Goal: Book appointment/travel/reservation

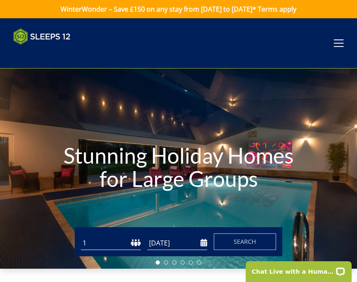
click at [244, 237] on button "Search" at bounding box center [245, 242] width 62 height 17
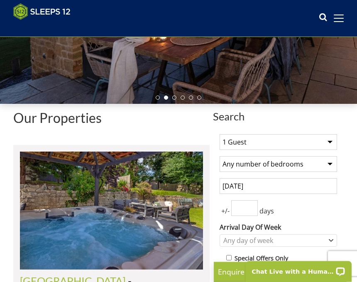
scroll to position [152, 0]
click at [331, 143] on select "1 Guest 2 Guests 3 Guests 4 Guests 5 Guests 6 Guests 7 Guests 8 Guests 9 Guests…" at bounding box center [279, 143] width 118 height 16
select select "10"
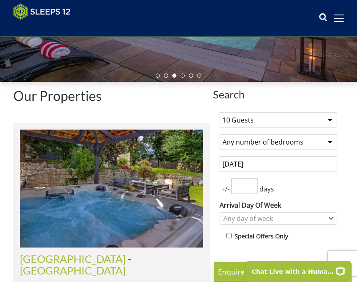
scroll to position [174, 0]
click at [327, 144] on select "Any number of bedrooms 3 Bedrooms 4 Bedrooms 5 Bedrooms 6 Bedrooms 7 Bedrooms 8…" at bounding box center [279, 142] width 118 height 16
select select "6"
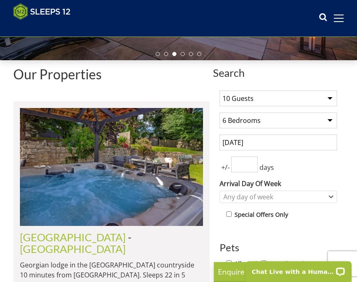
scroll to position [201, 0]
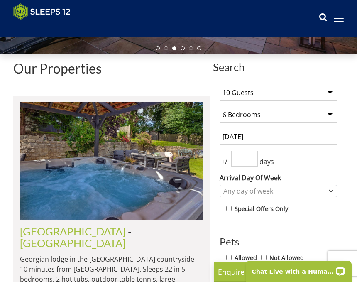
click at [251, 161] on input "number" at bounding box center [245, 159] width 27 height 16
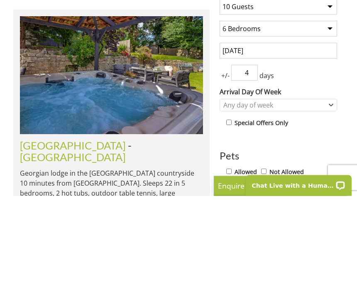
type input "4"
click at [331, 185] on div "Any day of week" at bounding box center [279, 191] width 118 height 12
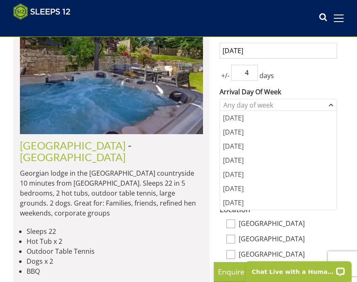
click at [241, 119] on div "Monday" at bounding box center [278, 118] width 117 height 14
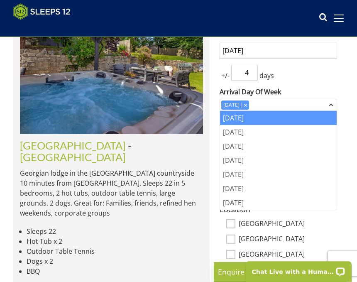
click at [308, 197] on div "Sunday" at bounding box center [278, 203] width 117 height 14
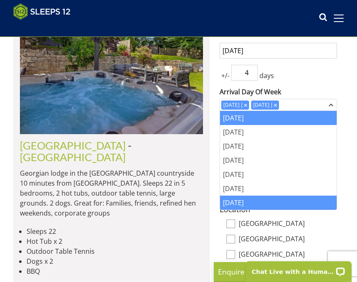
click at [235, 203] on div "Sunday" at bounding box center [278, 203] width 117 height 14
click at [289, 203] on div "Sunday" at bounding box center [278, 203] width 117 height 14
click at [167, 256] on li "Dogs x 2" at bounding box center [115, 261] width 177 height 10
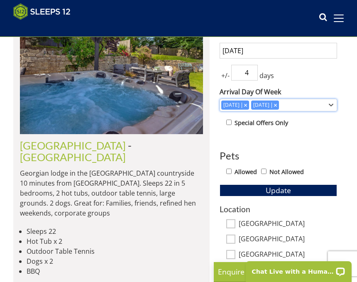
click at [279, 104] on div "Combobox" at bounding box center [275, 104] width 7 height 5
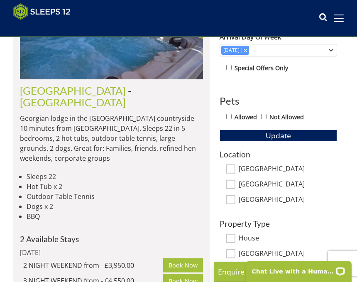
click at [228, 168] on input "[GEOGRAPHIC_DATA]" at bounding box center [231, 169] width 9 height 9
checkbox input "true"
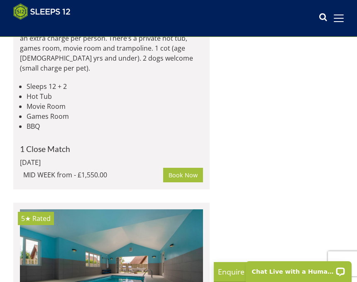
scroll to position [983, 0]
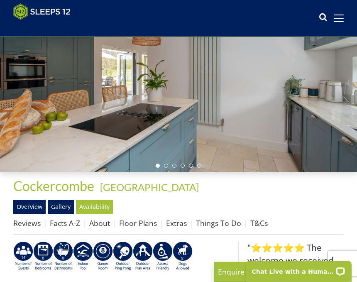
scroll to position [84, 0]
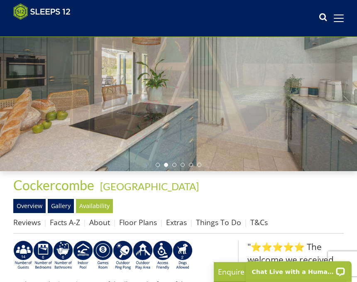
click at [64, 208] on link "Gallery" at bounding box center [61, 206] width 26 height 14
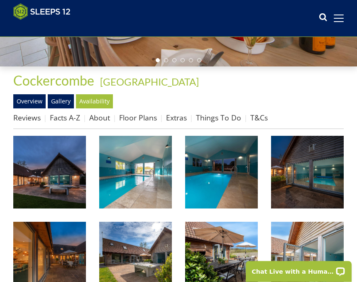
scroll to position [197, 0]
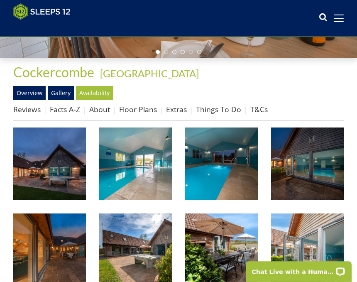
click at [52, 175] on img at bounding box center [49, 164] width 73 height 73
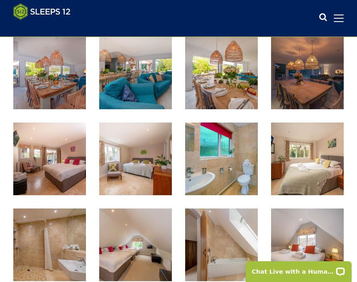
scroll to position [543, 0]
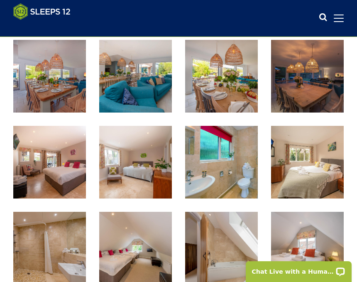
click at [237, 177] on img at bounding box center [221, 162] width 73 height 73
click at [151, 20] on div "Search Menu Properties My Booking Contact Us 01823 665500 Search Check Availabi…" at bounding box center [178, 18] width 357 height 30
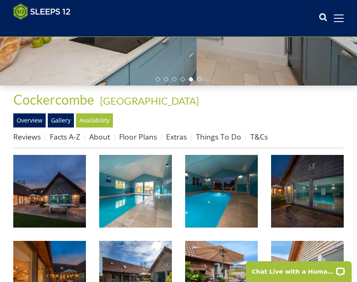
scroll to position [168, 0]
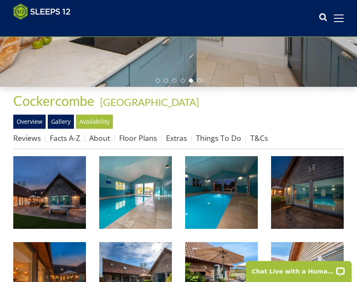
click at [140, 141] on link "Floor Plans" at bounding box center [138, 138] width 38 height 10
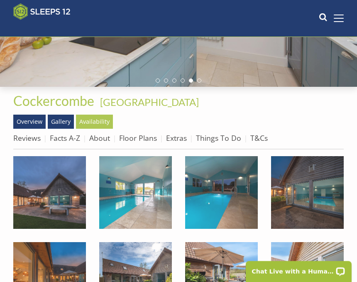
scroll to position [169, 0]
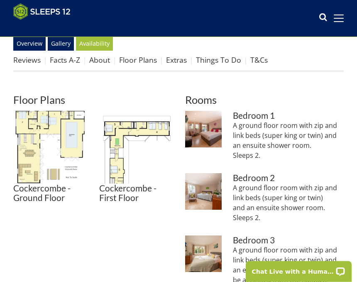
scroll to position [246, 0]
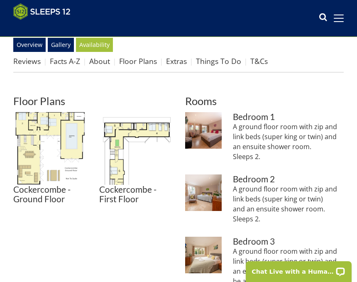
click at [47, 135] on img at bounding box center [49, 148] width 73 height 73
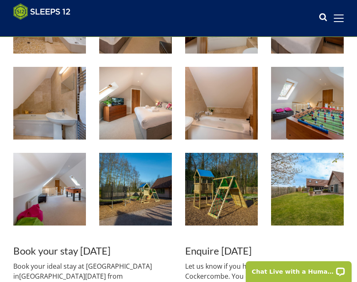
scroll to position [774, 0]
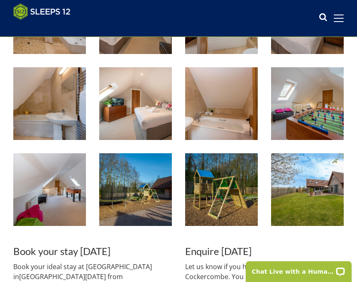
click at [63, 187] on img at bounding box center [49, 189] width 73 height 73
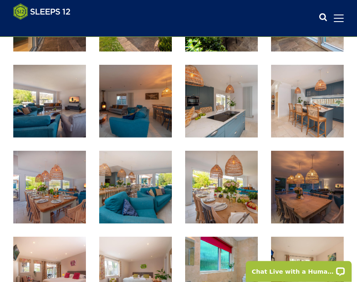
scroll to position [432, 0]
click at [221, 110] on img at bounding box center [221, 101] width 73 height 73
click at [313, 110] on img at bounding box center [307, 101] width 73 height 73
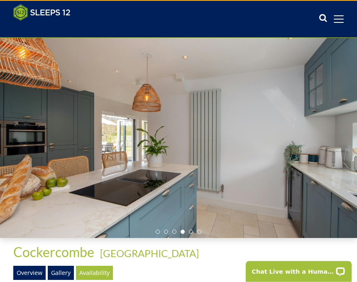
scroll to position [0, 0]
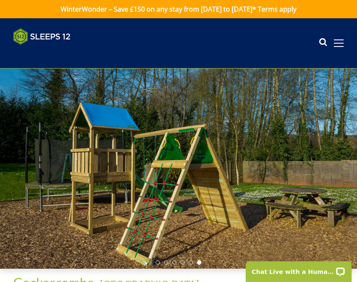
click at [185, 261] on ul at bounding box center [179, 263] width 46 height 4
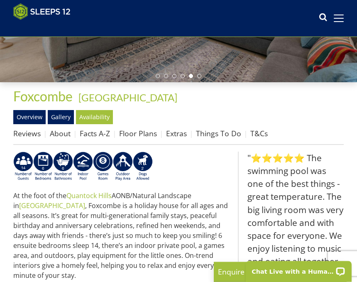
scroll to position [173, 0]
click at [66, 116] on link "Gallery" at bounding box center [61, 117] width 26 height 14
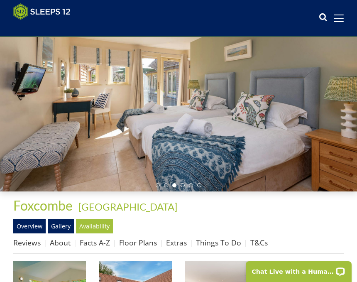
scroll to position [64, 0]
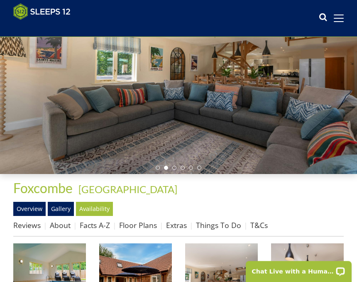
click at [140, 227] on link "Floor Plans" at bounding box center [138, 226] width 38 height 10
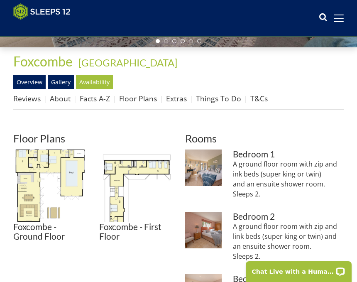
scroll to position [214, 0]
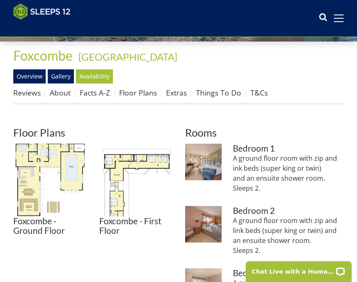
click at [126, 183] on img at bounding box center [135, 180] width 73 height 73
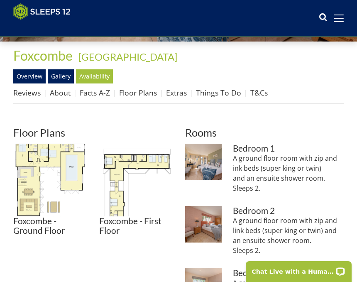
click at [64, 172] on img at bounding box center [49, 180] width 73 height 73
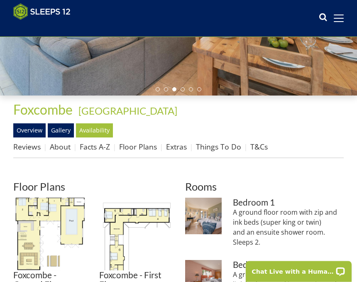
scroll to position [160, 0]
click at [66, 128] on link "Gallery" at bounding box center [61, 130] width 26 height 14
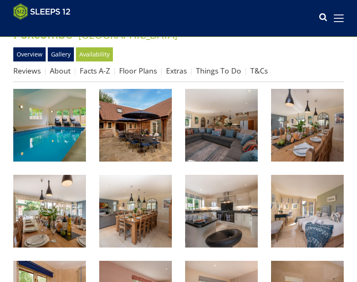
scroll to position [232, 0]
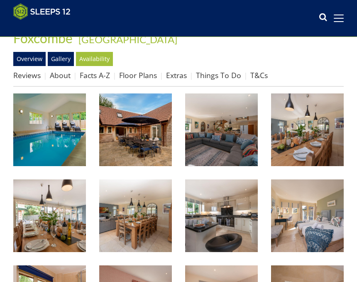
click at [57, 139] on img at bounding box center [49, 130] width 73 height 73
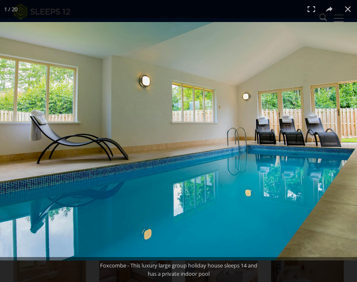
scroll to position [270, 0]
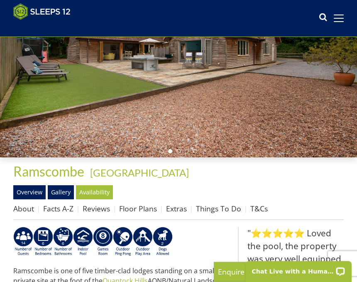
click at [140, 208] on link "Floor Plans" at bounding box center [138, 209] width 38 height 10
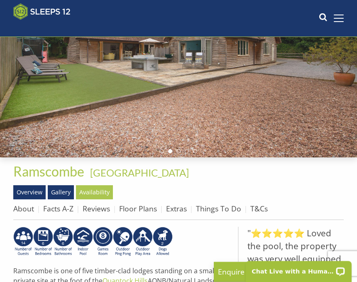
scroll to position [98, 0]
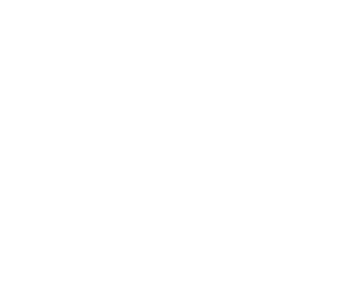
scroll to position [239, 0]
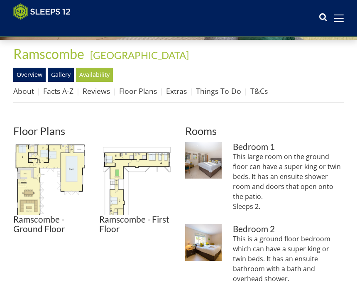
click at [63, 75] on link "Gallery" at bounding box center [61, 75] width 26 height 14
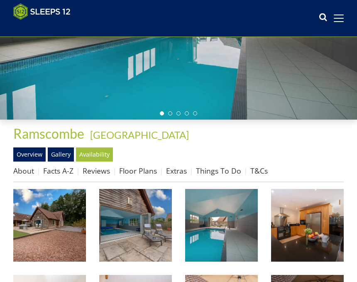
click at [55, 229] on img at bounding box center [49, 225] width 73 height 73
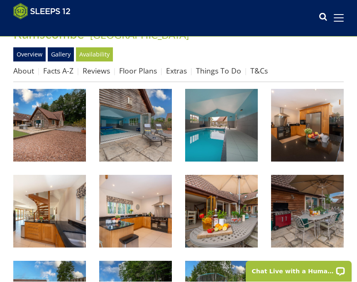
scroll to position [236, 0]
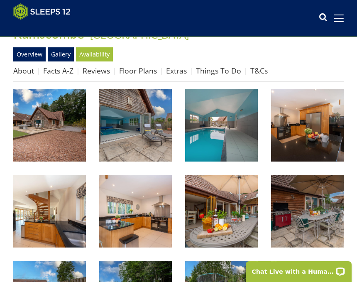
click at [55, 121] on img at bounding box center [49, 125] width 73 height 73
